Goal: Task Accomplishment & Management: Use online tool/utility

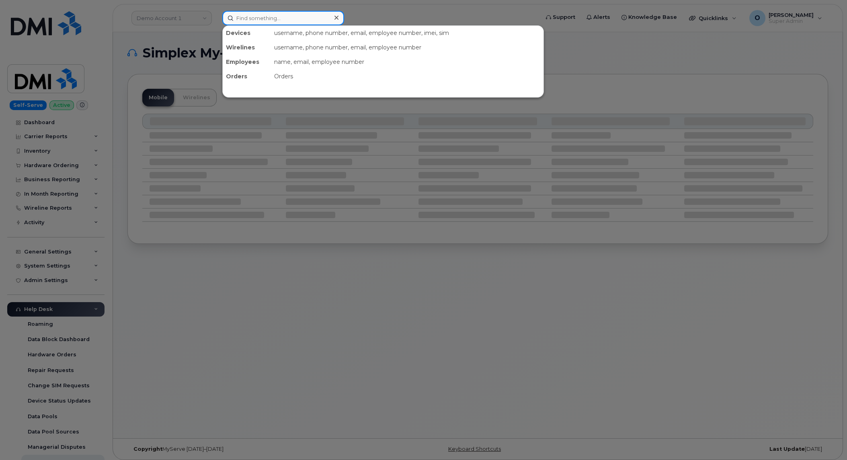
click at [259, 16] on input at bounding box center [283, 18] width 122 height 14
paste input "2018198330"
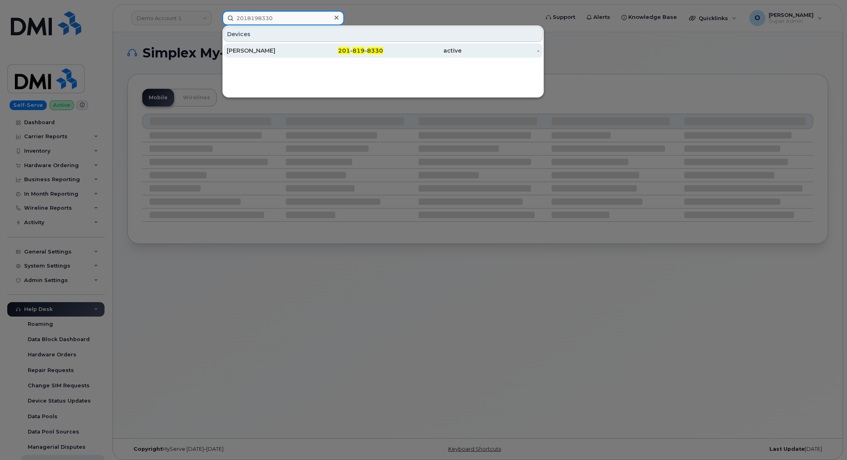
type input "2018198330"
click at [300, 48] on div "[PERSON_NAME]" at bounding box center [266, 51] width 78 height 8
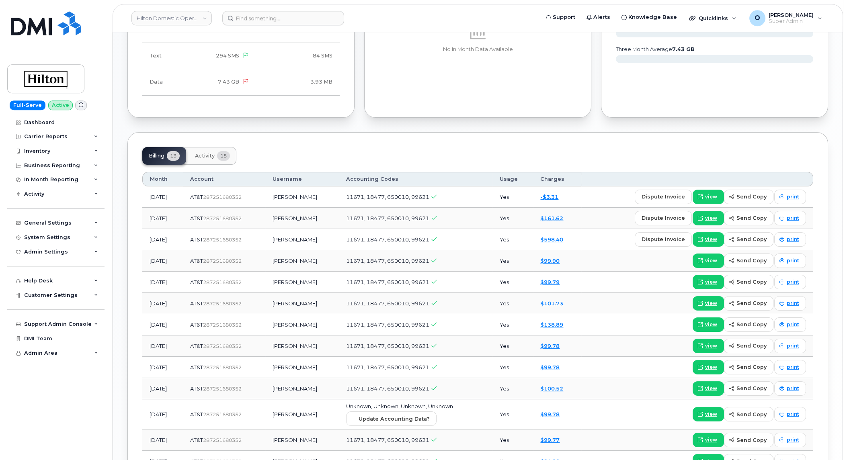
scroll to position [525, 0]
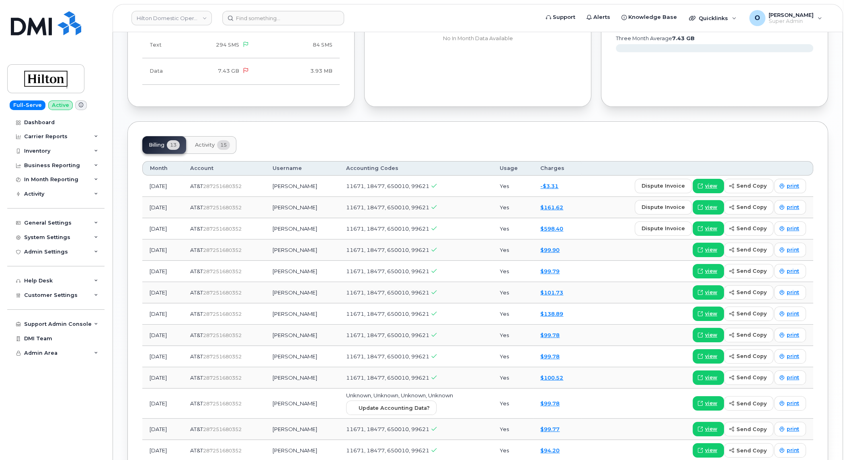
click at [595, 177] on td "dispute invoice view send copy print" at bounding box center [697, 186] width 232 height 21
click at [717, 183] on span "view" at bounding box center [711, 186] width 12 height 7
click at [256, 23] on input at bounding box center [283, 18] width 122 height 14
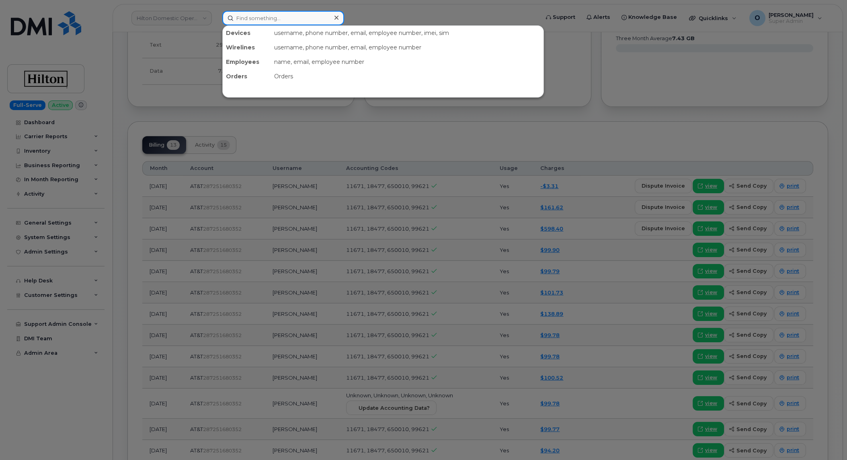
paste input "2018757371"
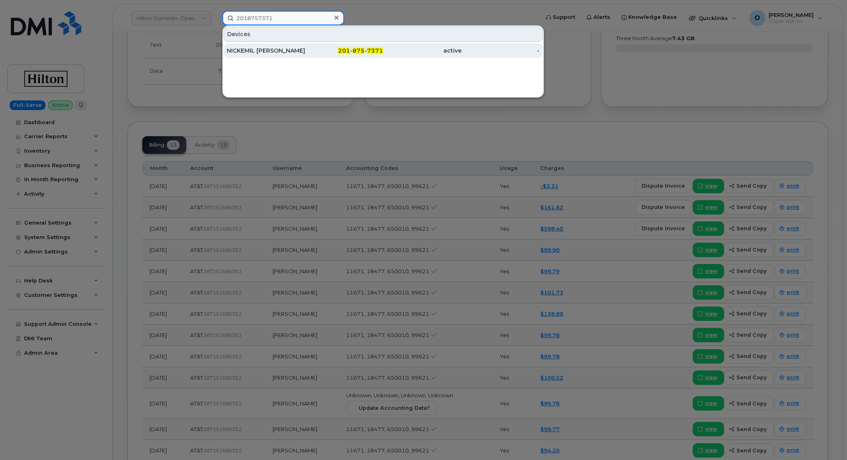
type input "2018757371"
click at [284, 53] on div "NICKEMIL [PERSON_NAME]" at bounding box center [266, 51] width 78 height 8
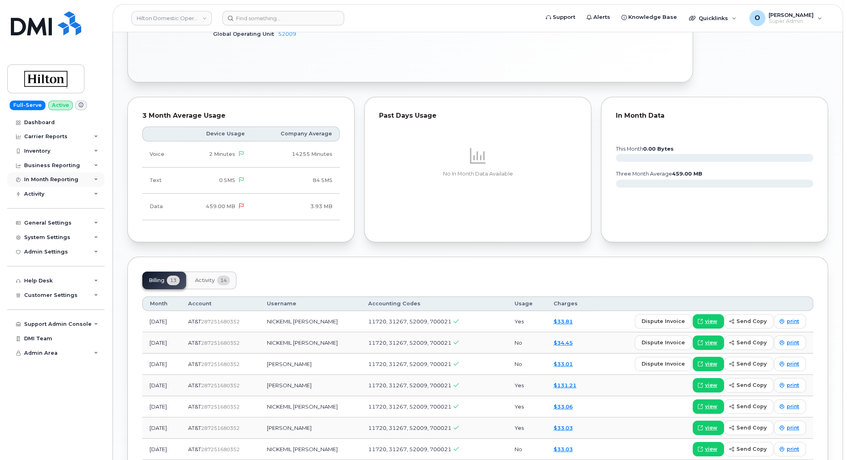
scroll to position [501, 0]
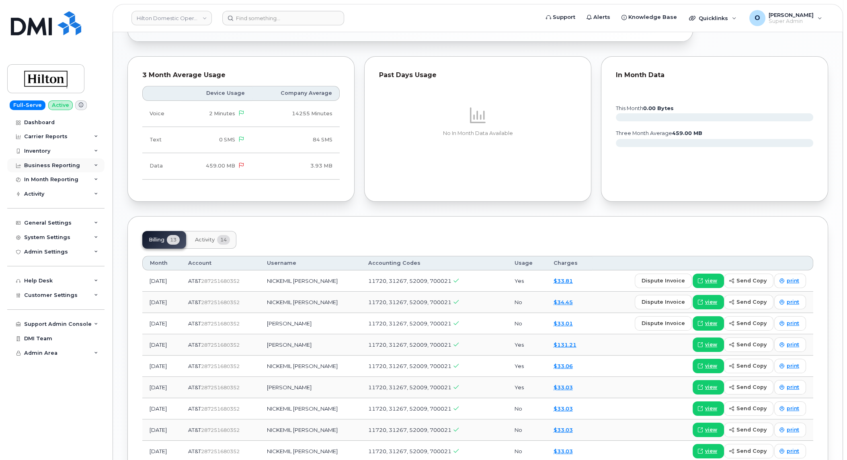
click at [47, 163] on div "Business Reporting" at bounding box center [52, 165] width 56 height 6
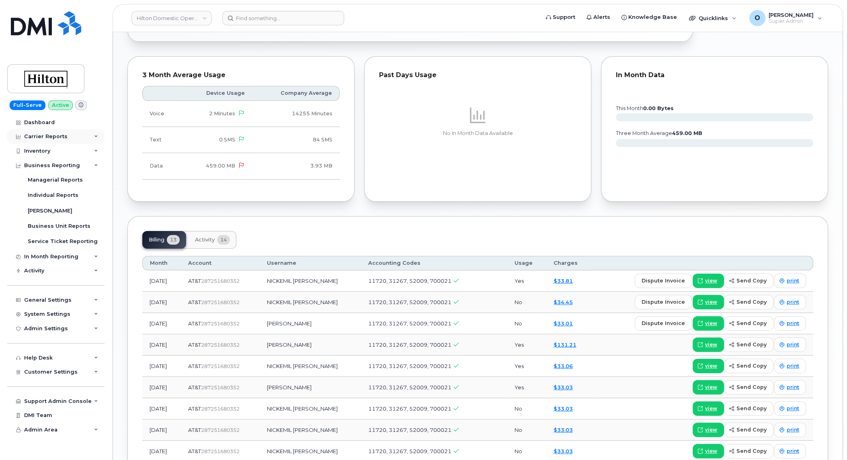
click at [65, 140] on div "Carrier Reports" at bounding box center [55, 136] width 97 height 14
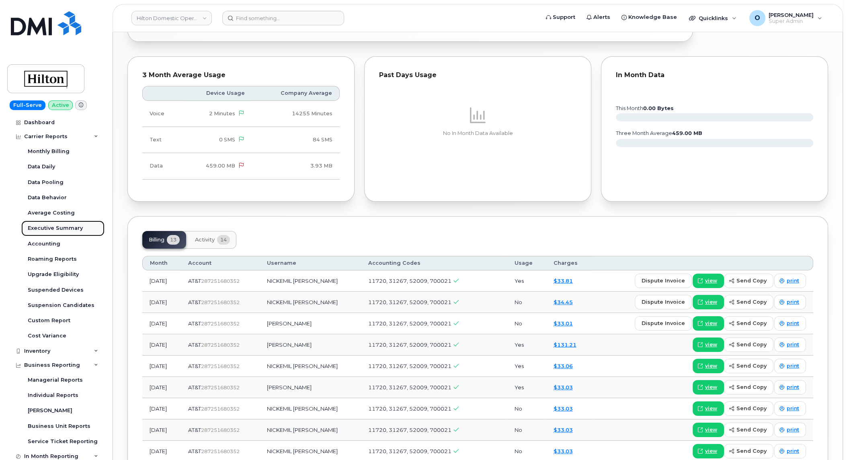
click at [62, 230] on div "Executive Summary" at bounding box center [55, 228] width 55 height 7
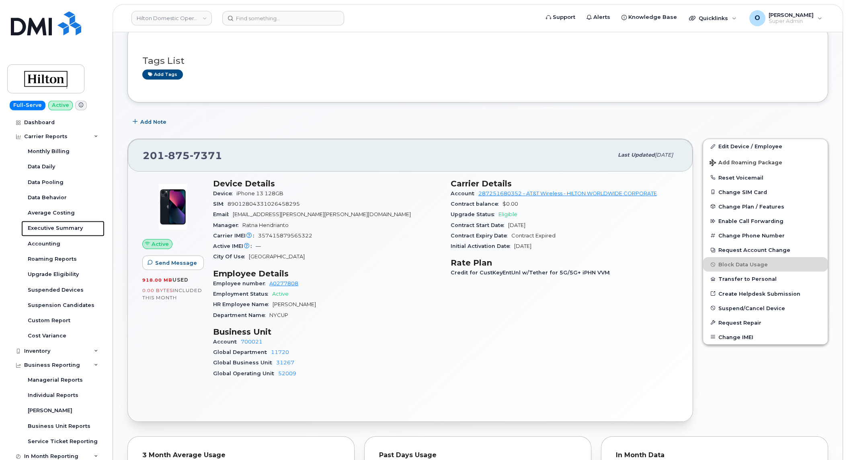
scroll to position [91, 0]
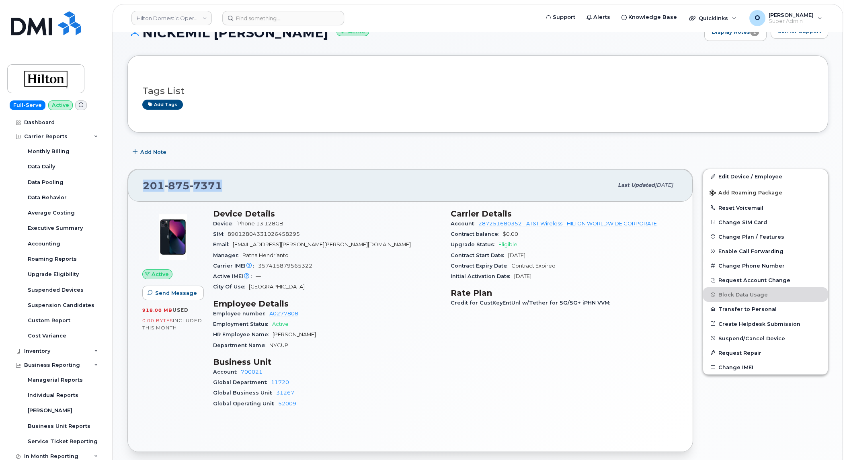
drag, startPoint x: 228, startPoint y: 183, endPoint x: 136, endPoint y: 180, distance: 92.1
click at [136, 180] on div "201 875 7371 Last updated Oct 06, 2025" at bounding box center [410, 185] width 565 height 32
copy span "201 875 7371"
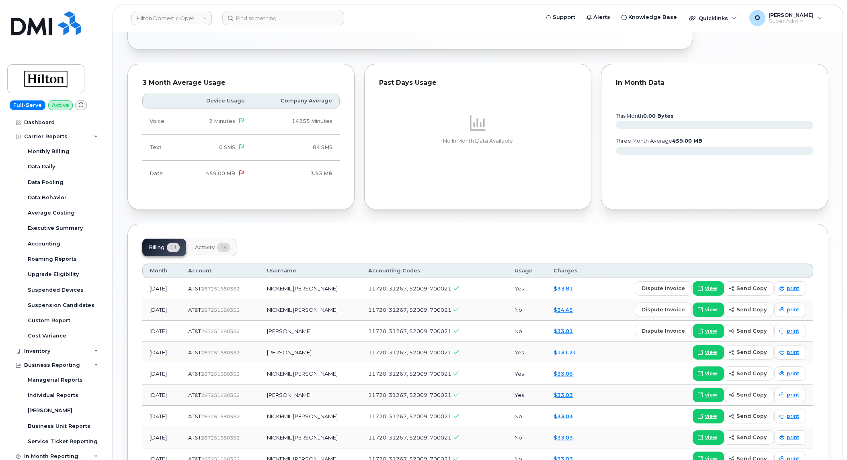
scroll to position [547, 0]
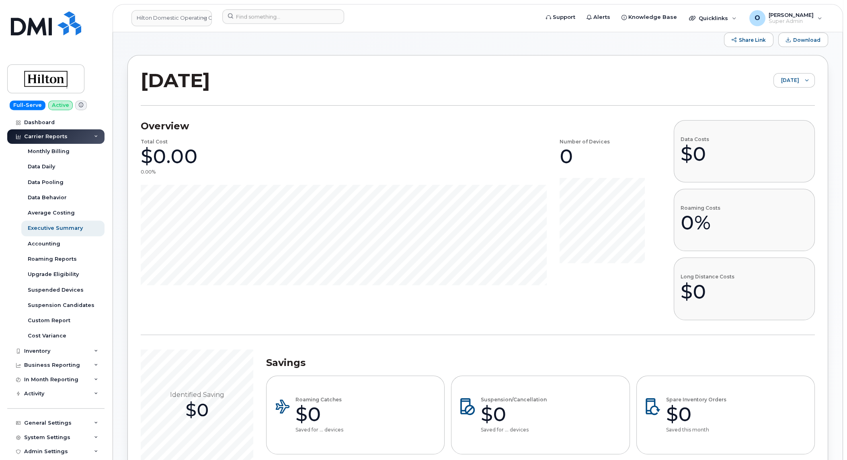
scroll to position [33, 0]
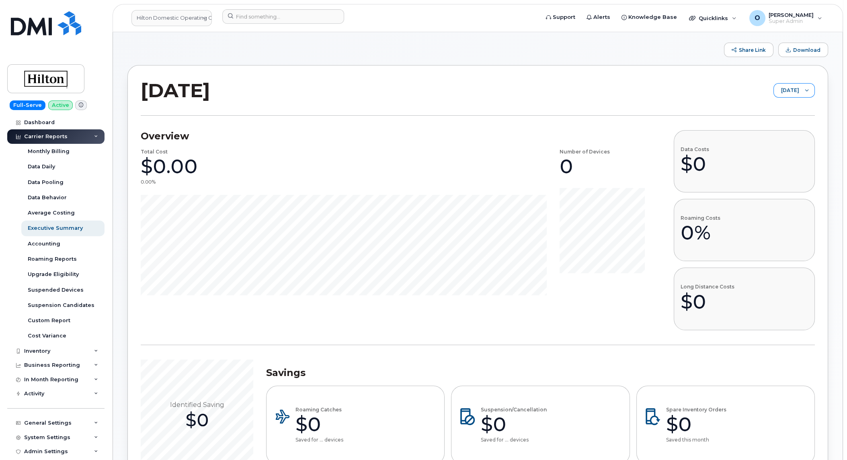
click at [785, 89] on span "November 2025" at bounding box center [786, 91] width 25 height 14
click at [776, 120] on span "September 2025" at bounding box center [767, 122] width 17 height 8
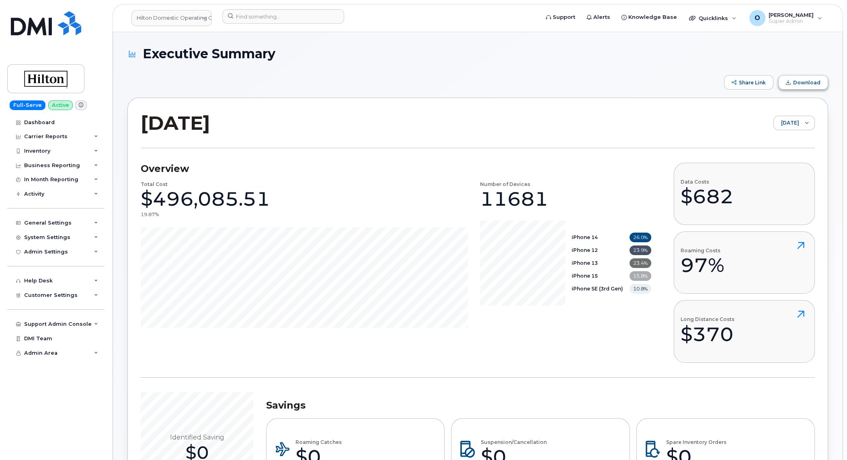
click at [807, 83] on span "Download" at bounding box center [806, 83] width 27 height 6
